Goal: Transaction & Acquisition: Purchase product/service

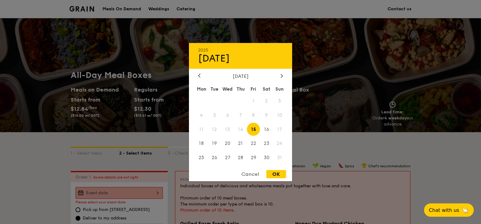
click at [119, 192] on div "2025 Aug [DATE] Tue Wed Thu Fri Sat Sun 1 2 3 4 5 6 7 8 9 10 11 12 13 14 15 16 …" at bounding box center [119, 193] width 87 height 12
click at [216, 144] on span "19" at bounding box center [214, 143] width 13 height 13
click at [279, 174] on div "OK" at bounding box center [276, 174] width 20 height 8
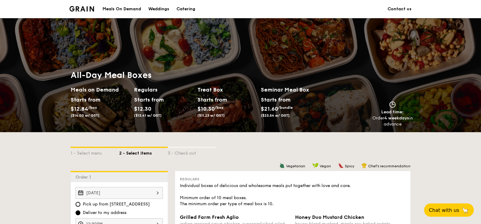
scroll to position [60, 0]
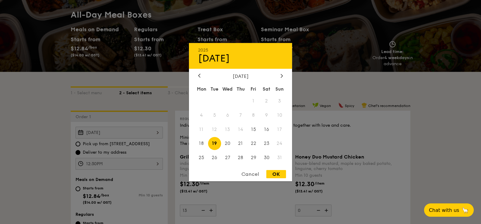
click at [127, 133] on div "[DATE] 2025 Aug [DATE] Tue Wed Thu Fri Sat Sun 1 2 3 4 5 6 7 8 9 10 11 12 13 14…" at bounding box center [119, 133] width 87 height 12
click at [254, 130] on span "15" at bounding box center [253, 129] width 13 height 13
click at [278, 173] on div "OK" at bounding box center [276, 174] width 20 height 8
type input "[DATE]"
click at [124, 131] on div "[DATE] 2025 Aug [DATE] Tue Wed Thu Fri Sat Sun 1 2 3 4 5 6 7 8 9 10 11 12 13 14…" at bounding box center [119, 133] width 87 height 12
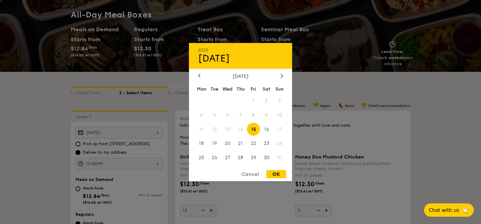
drag, startPoint x: 253, startPoint y: 173, endPoint x: 197, endPoint y: 171, distance: 55.9
click at [253, 173] on div "Cancel" at bounding box center [251, 174] width 30 height 8
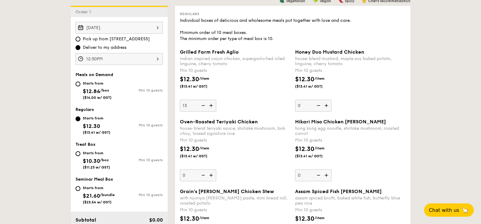
scroll to position [151, 0]
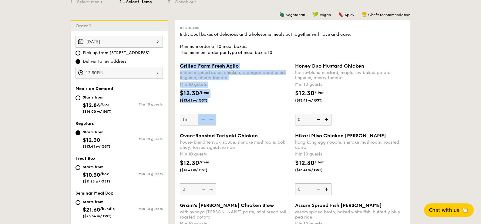
drag, startPoint x: 181, startPoint y: 62, endPoint x: 225, endPoint y: 124, distance: 76.2
copy div "Grilled Farm Fresh Aglio indian inspired cajun chicken, supergarlicfied oiled l…"
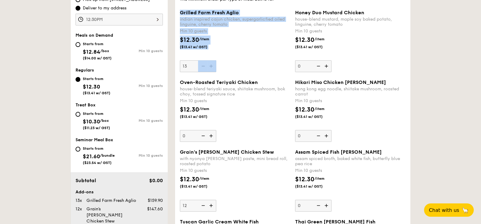
scroll to position [273, 0]
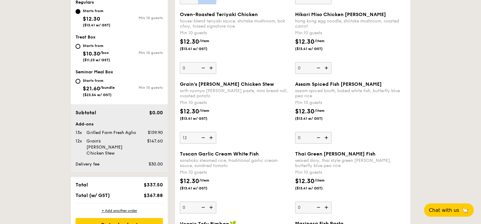
drag, startPoint x: 181, startPoint y: 80, endPoint x: 222, endPoint y: 116, distance: 54.2
click at [222, 116] on div "Grain's [PERSON_NAME] Chicken Stew with nyonya [PERSON_NAME] paste, mini bread …" at bounding box center [235, 112] width 110 height 63
click at [243, 128] on div "Grain's [PERSON_NAME] Chicken Stew with nyonya [PERSON_NAME] paste, mini bread …" at bounding box center [235, 112] width 110 height 63
click at [216, 132] on input "12" at bounding box center [198, 138] width 36 height 12
drag, startPoint x: 180, startPoint y: 79, endPoint x: 217, endPoint y: 118, distance: 53.9
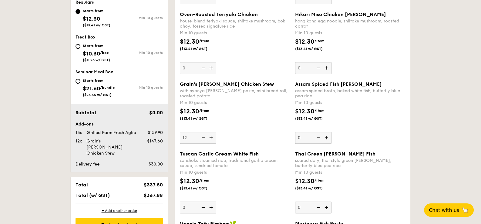
copy div "Hikari Miso Chicken Chow [PERSON_NAME] kong egg noodle, shiitake mushroom, roas…"
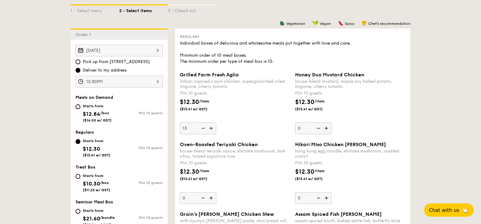
scroll to position [91, 0]
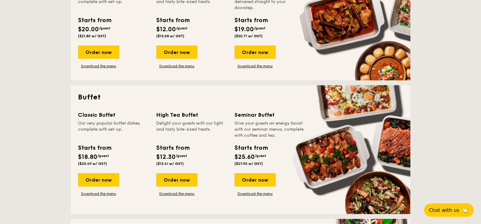
scroll to position [110, 0]
